Goal: Task Accomplishment & Management: Complete application form

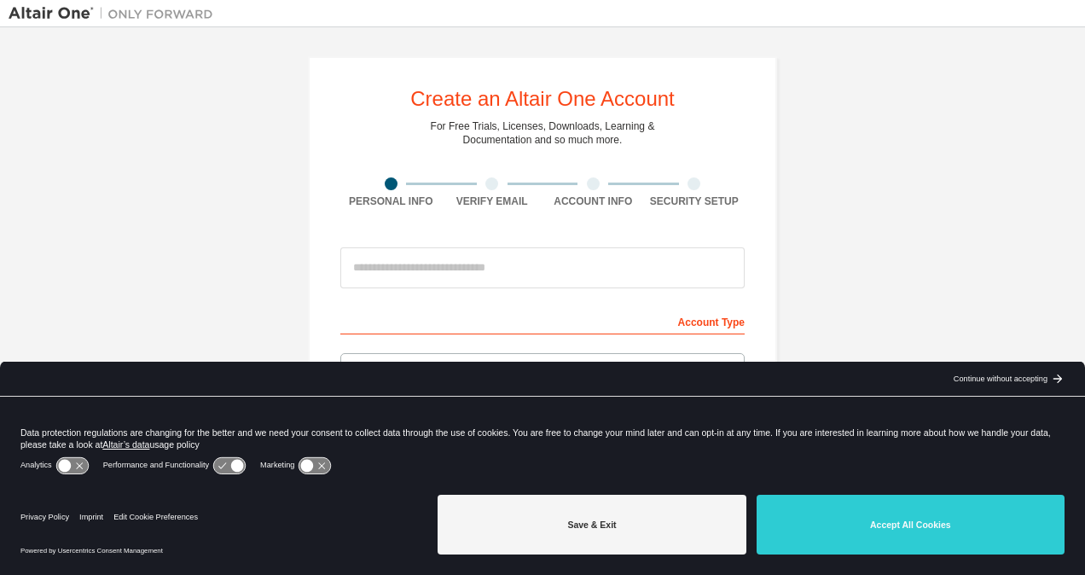
click at [848, 524] on button "Accept All Cookies" at bounding box center [911, 525] width 308 height 60
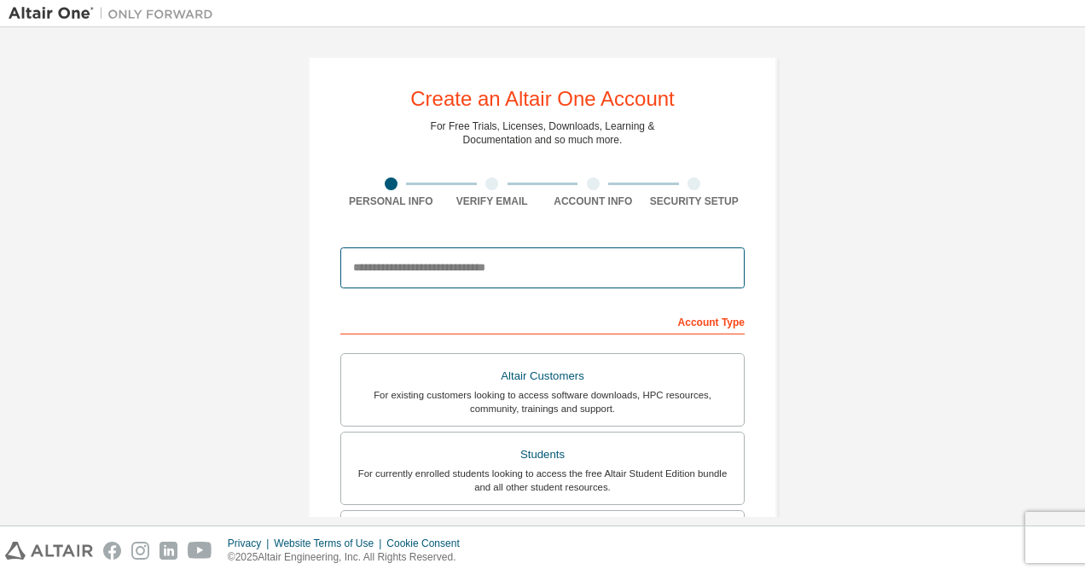
click at [447, 275] on input "email" at bounding box center [542, 267] width 404 height 41
type input "**********"
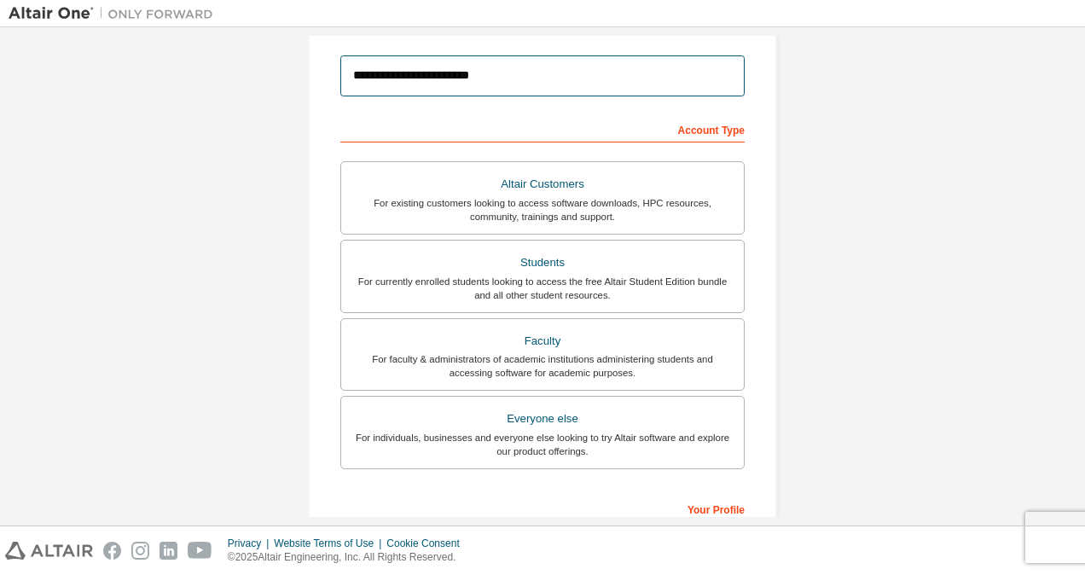
scroll to position [193, 0]
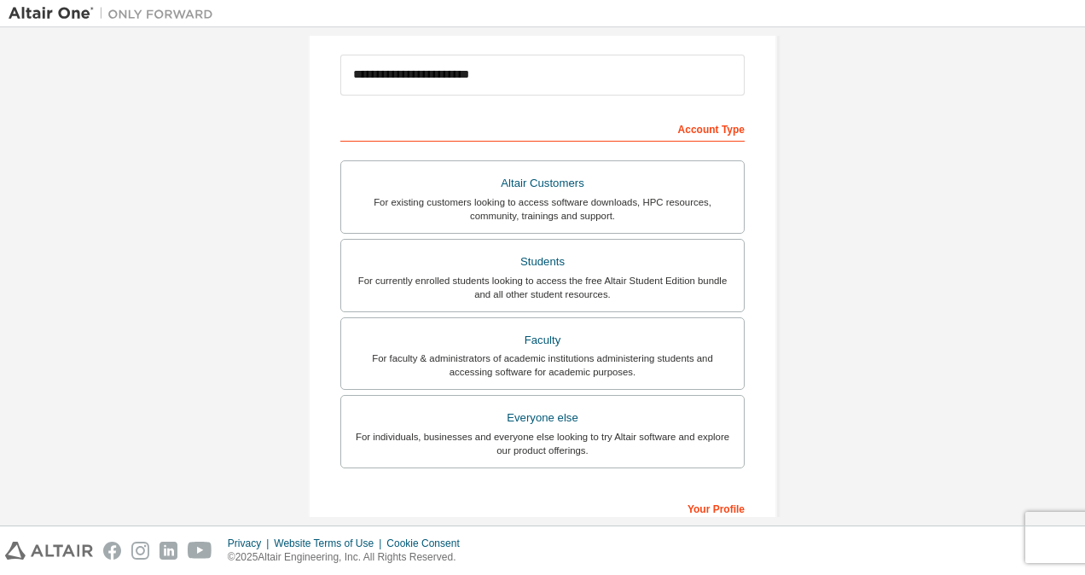
click at [568, 279] on div "For currently enrolled students looking to access the free Altair Student Editi…" at bounding box center [542, 287] width 382 height 27
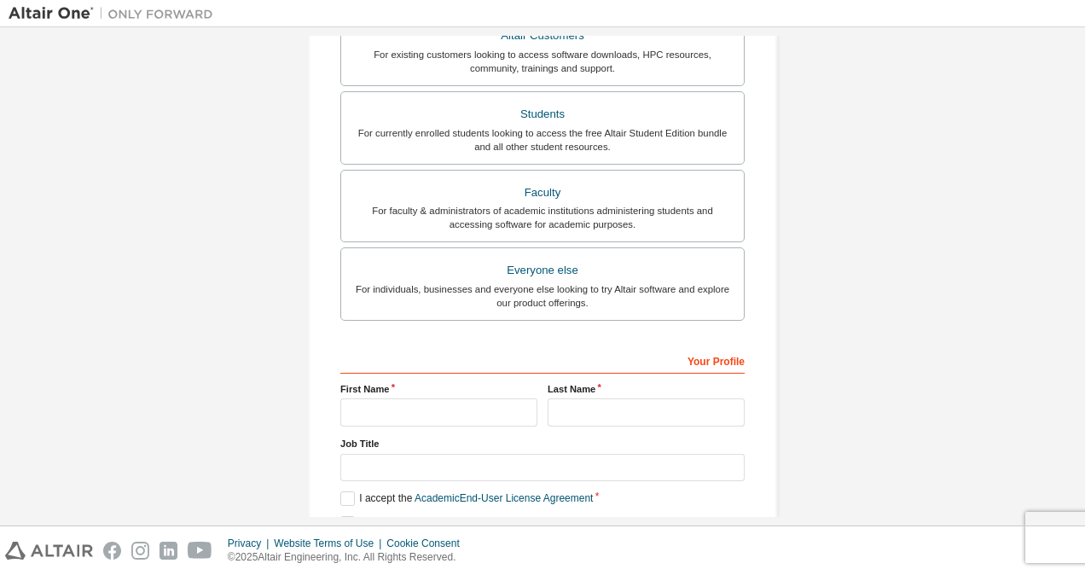
scroll to position [418, 0]
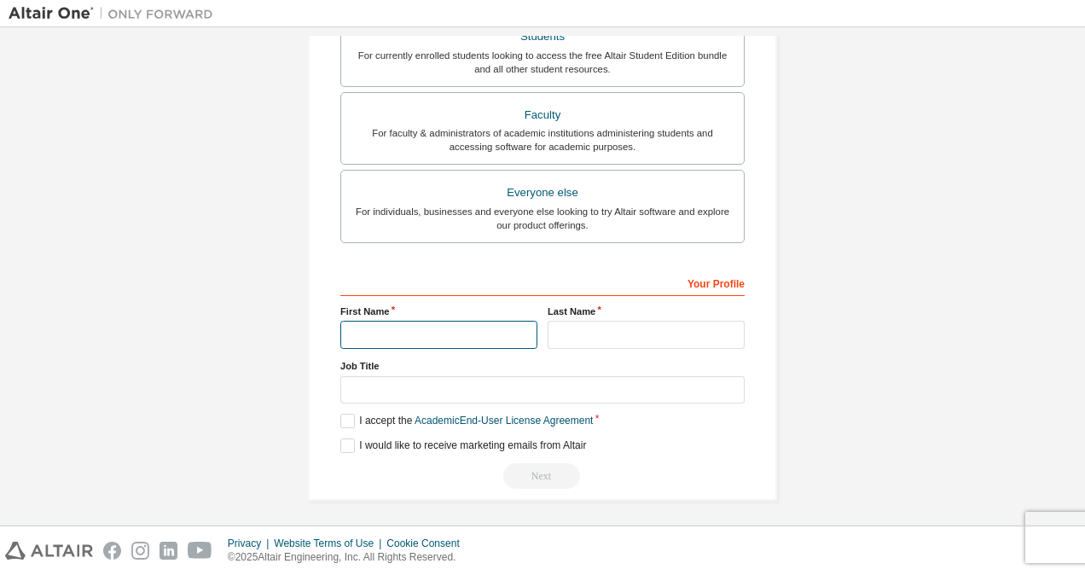
click at [486, 336] on input "text" at bounding box center [438, 335] width 197 height 28
type input "*****"
type input "**********"
click at [345, 414] on label "I accept the Academic End-User License Agreement" at bounding box center [466, 421] width 252 height 14
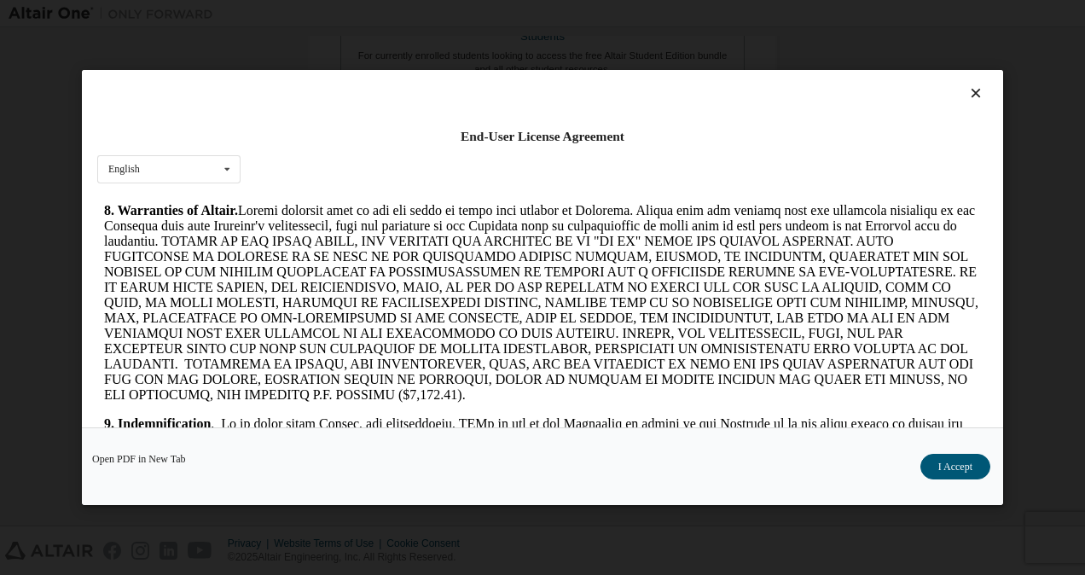
scroll to position [1895, 0]
click at [949, 466] on button "I Accept" at bounding box center [955, 467] width 70 height 26
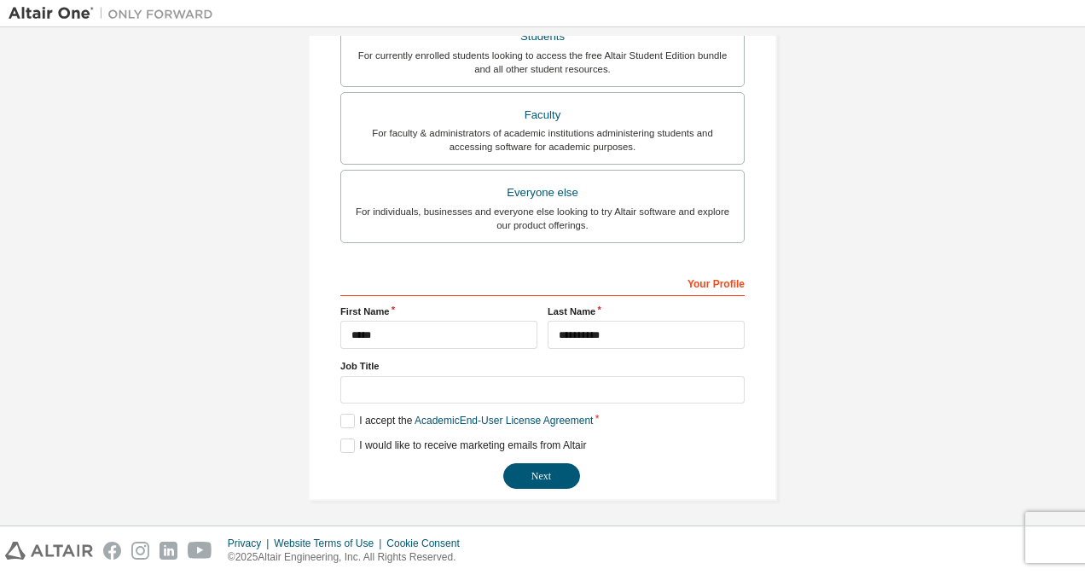
click at [549, 476] on button "Next" at bounding box center [541, 476] width 77 height 26
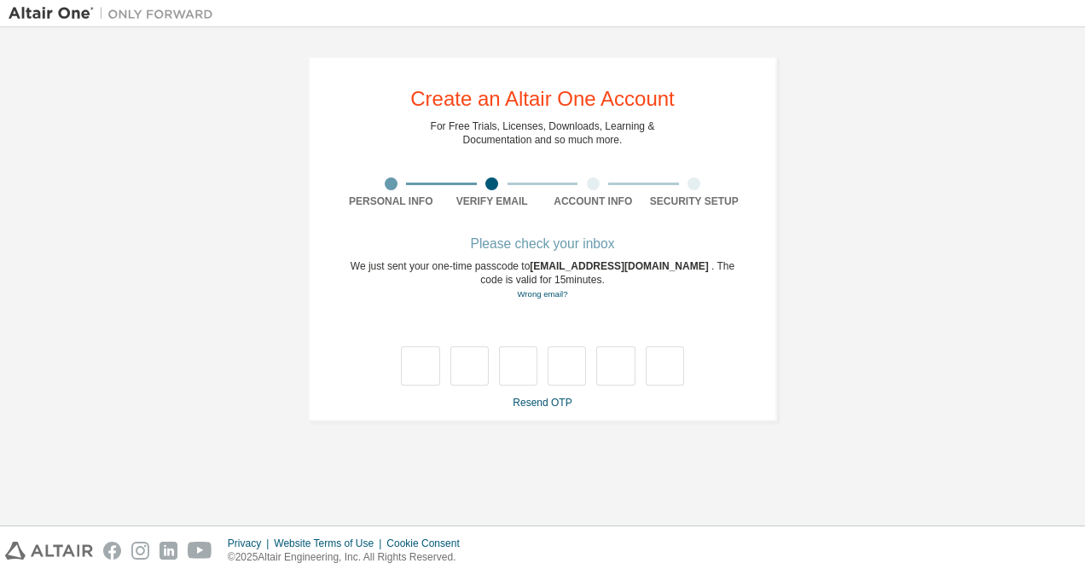
scroll to position [0, 0]
type input "*"
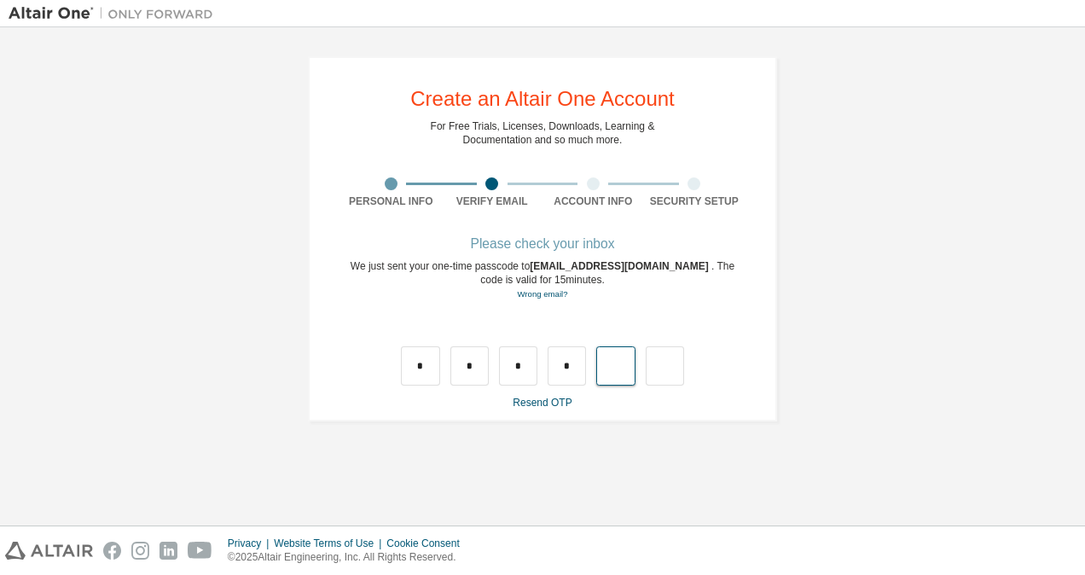
type input "*"
